Goal: Task Accomplishment & Management: Manage account settings

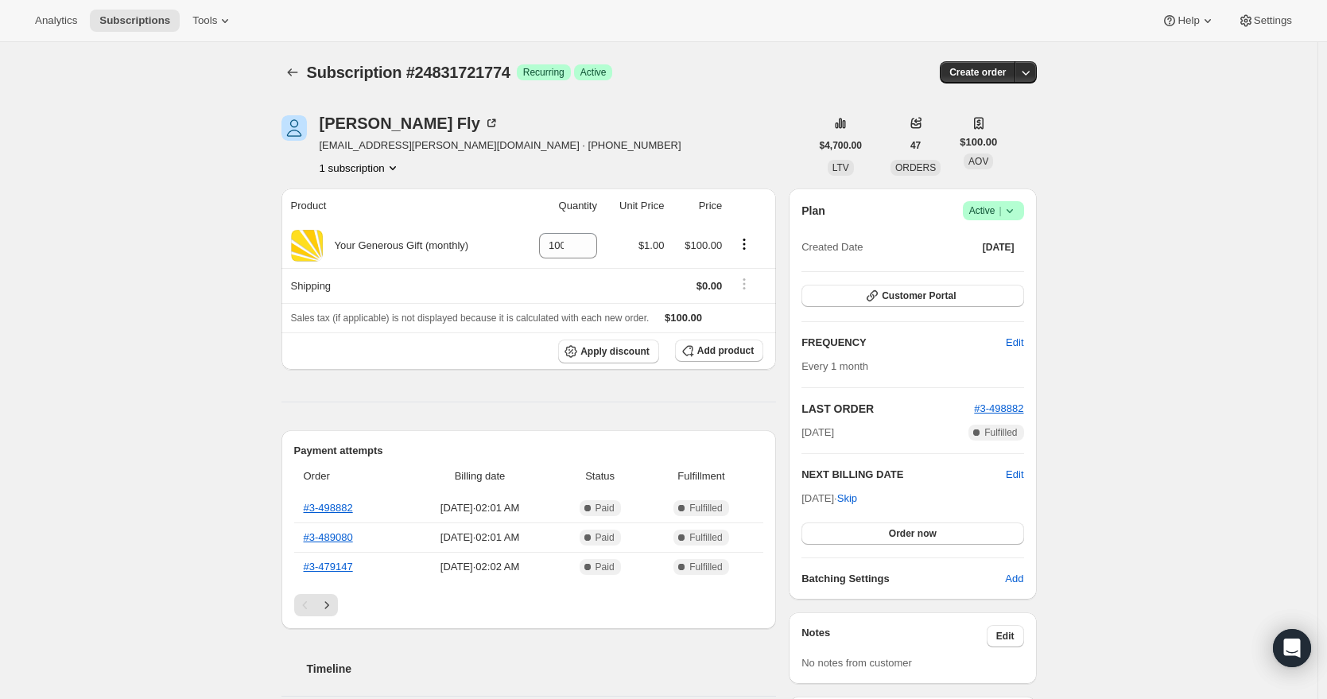
click at [1014, 210] on icon at bounding box center [1010, 211] width 16 height 16
click at [1001, 270] on span "Cancel subscription" at bounding box center [993, 269] width 90 height 12
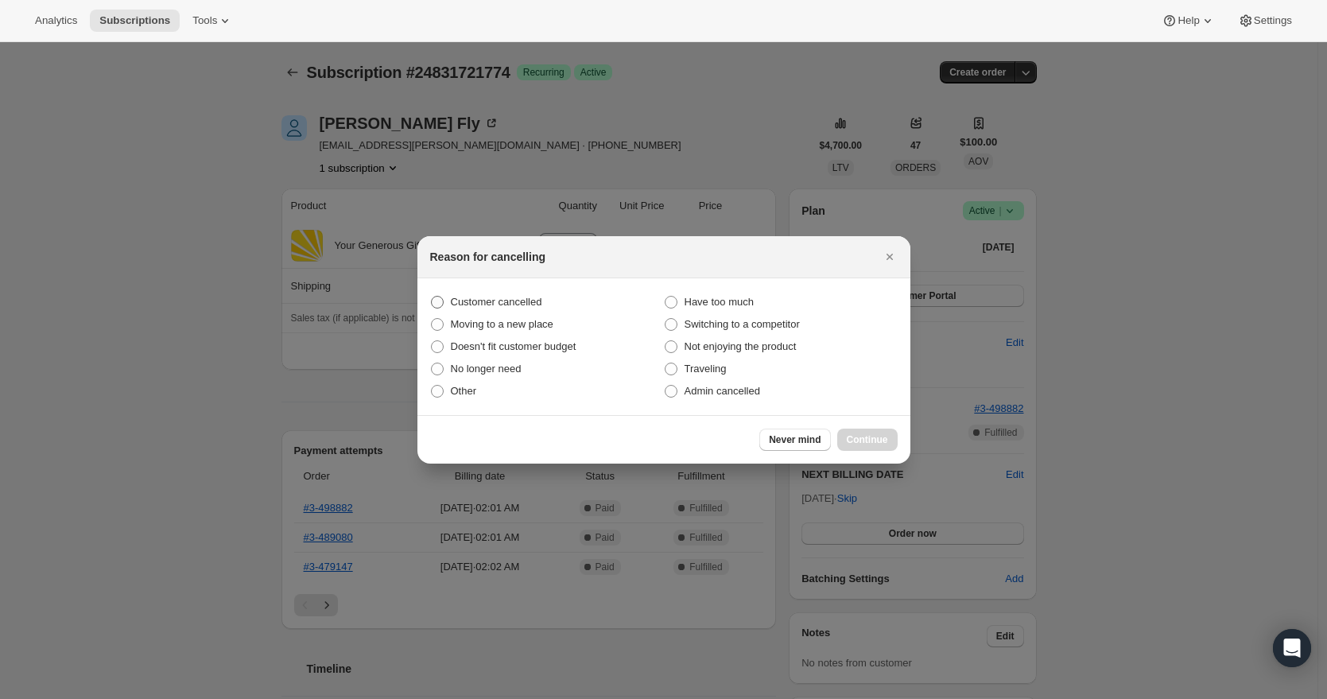
click at [541, 301] on span "Customer cancelled" at bounding box center [496, 302] width 91 height 12
click at [432, 297] on input "Customer cancelled" at bounding box center [431, 296] width 1 height 1
radio input "true"
click at [843, 434] on button "Continue" at bounding box center [867, 440] width 60 height 22
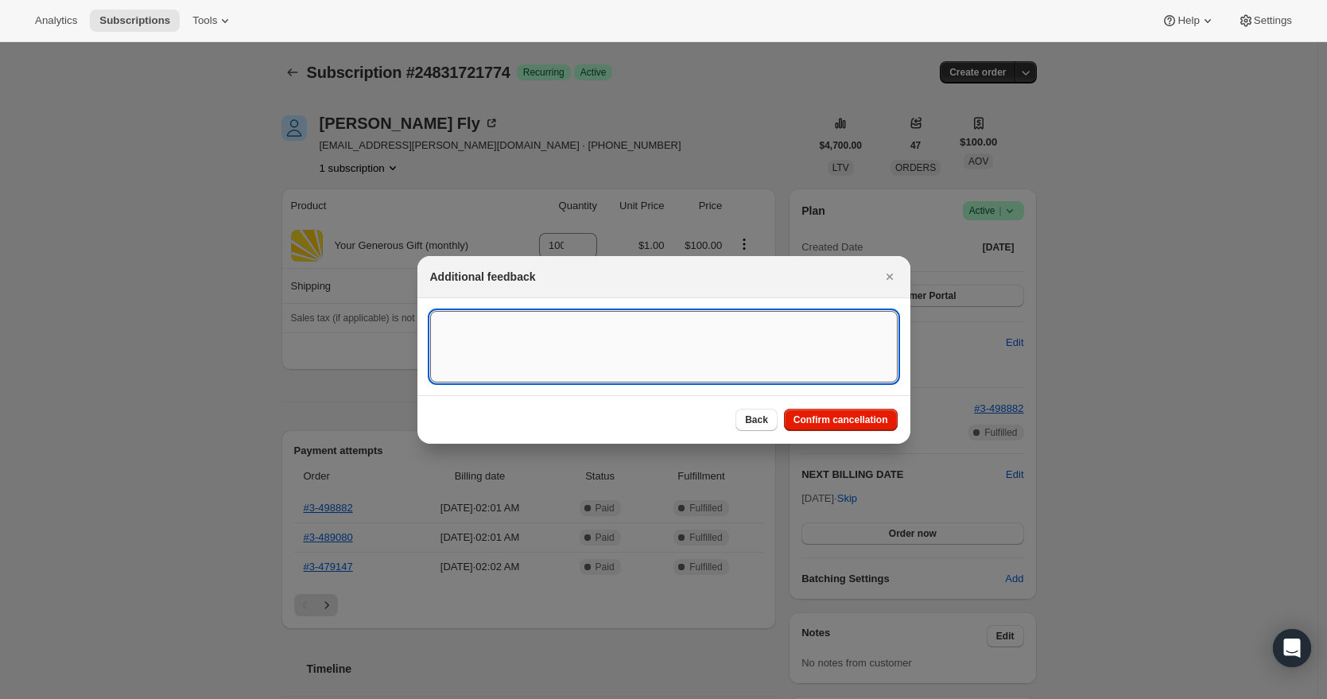
click at [562, 337] on textarea ":rbh:" at bounding box center [664, 347] width 468 height 72
paste textarea "Caller has been a monthly partner for $100 a month drafted on the 1st every mon…"
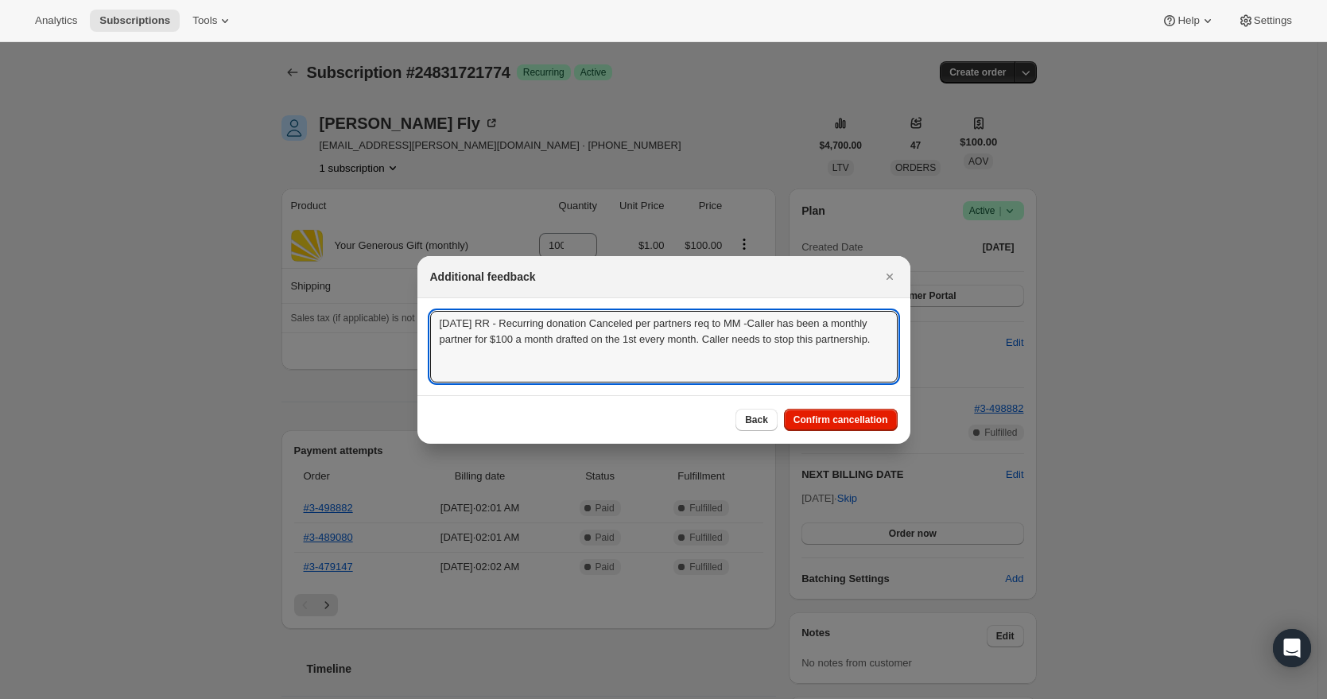
drag, startPoint x: 533, startPoint y: 363, endPoint x: 413, endPoint y: 315, distance: 128.8
type textarea "[DATE] RR - Recurring donation Canceled per partners req to MM -Caller has been…"
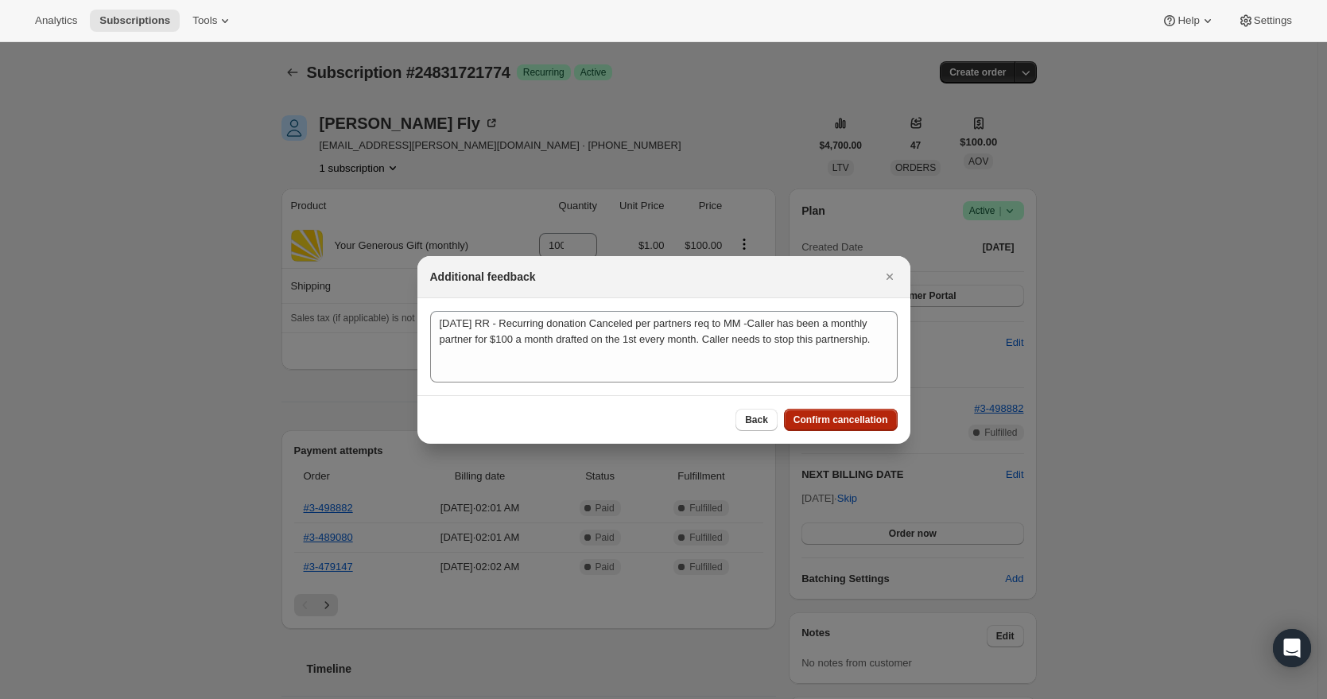
click at [806, 419] on span "Confirm cancellation" at bounding box center [841, 419] width 95 height 13
